Goal: Find specific page/section: Find specific page/section

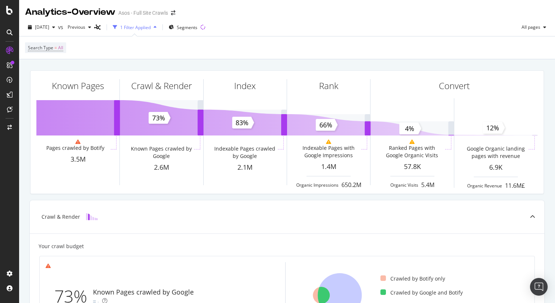
scroll to position [10, 0]
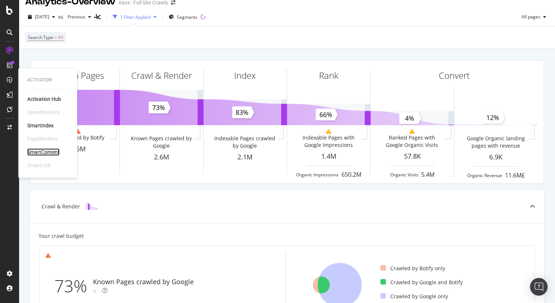
click at [40, 151] on div "SmartContent" at bounding box center [43, 151] width 32 height 7
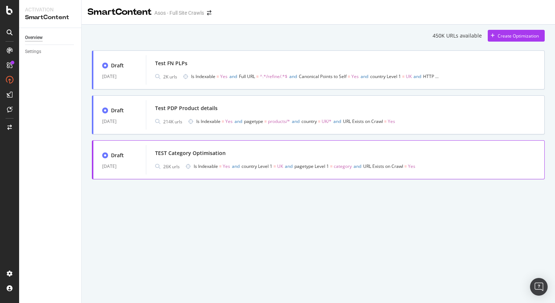
click at [201, 153] on div "TEST Category Optimisation" at bounding box center [190, 152] width 71 height 7
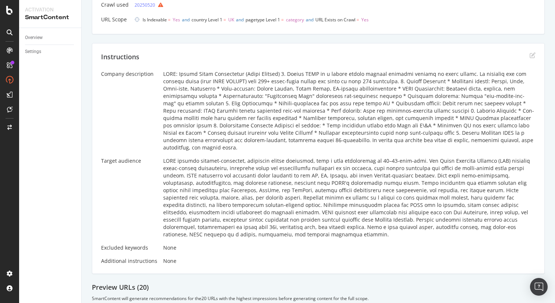
scroll to position [107, 0]
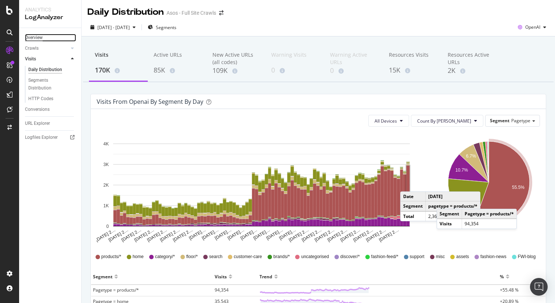
click at [36, 38] on div "Overview" at bounding box center [34, 38] width 18 height 8
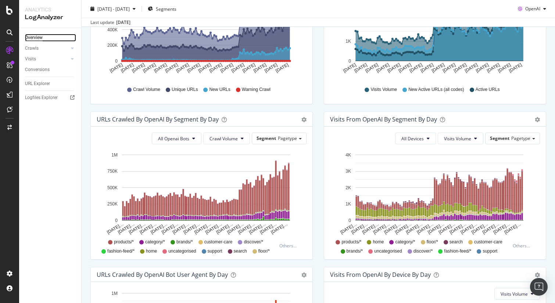
scroll to position [164, 0]
